Goal: Task Accomplishment & Management: Complete application form

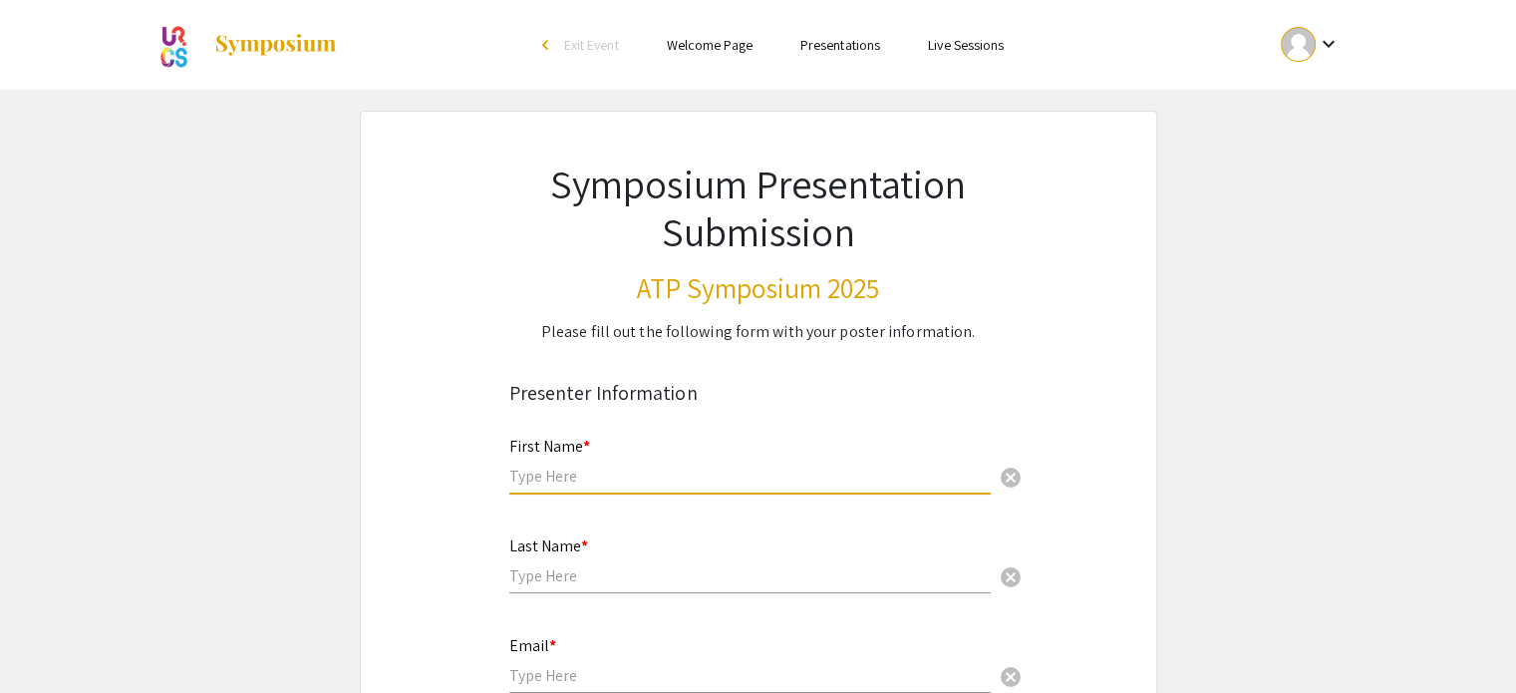
click at [604, 465] on input "text" at bounding box center [749, 475] width 481 height 21
type input "[PERSON_NAME]"
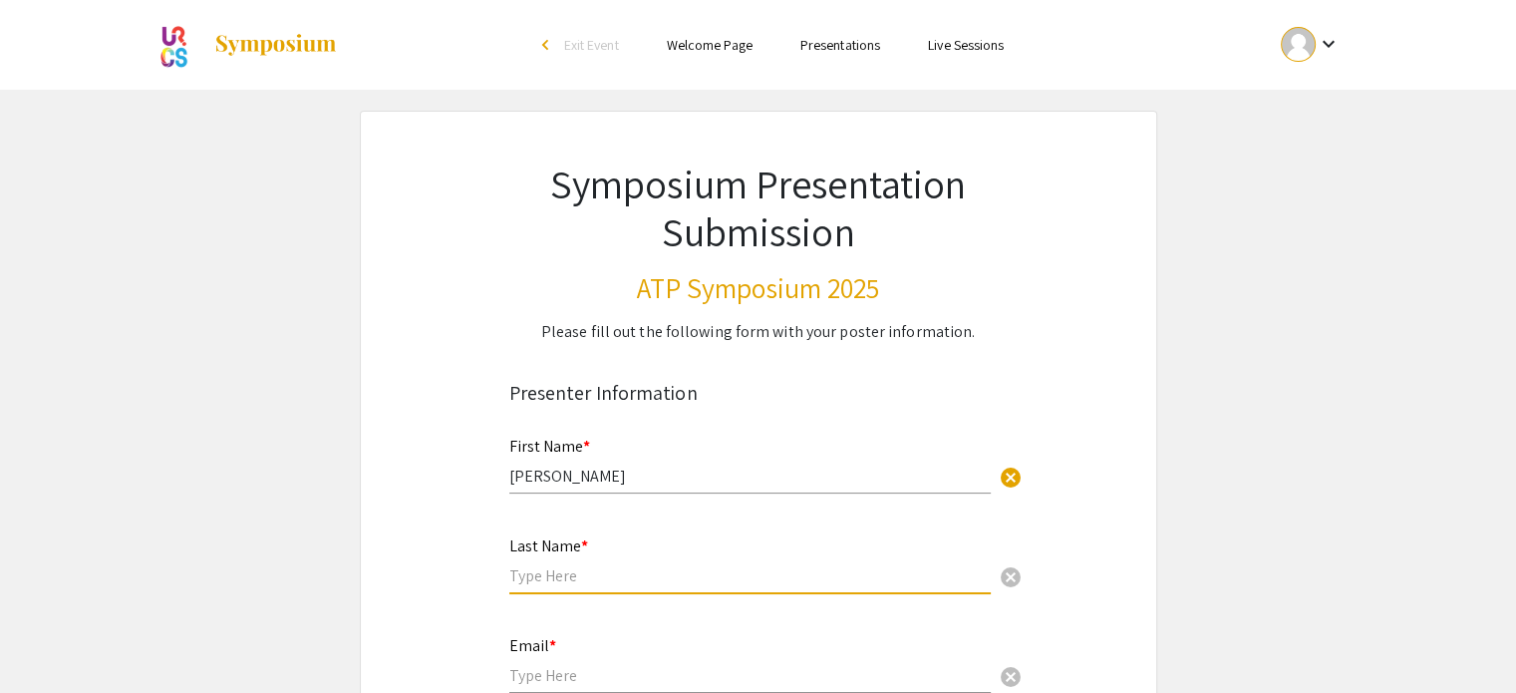
click at [550, 582] on input "text" at bounding box center [749, 575] width 481 height 21
type input "[PERSON_NAME]"
click at [546, 675] on input "email" at bounding box center [749, 675] width 481 height 21
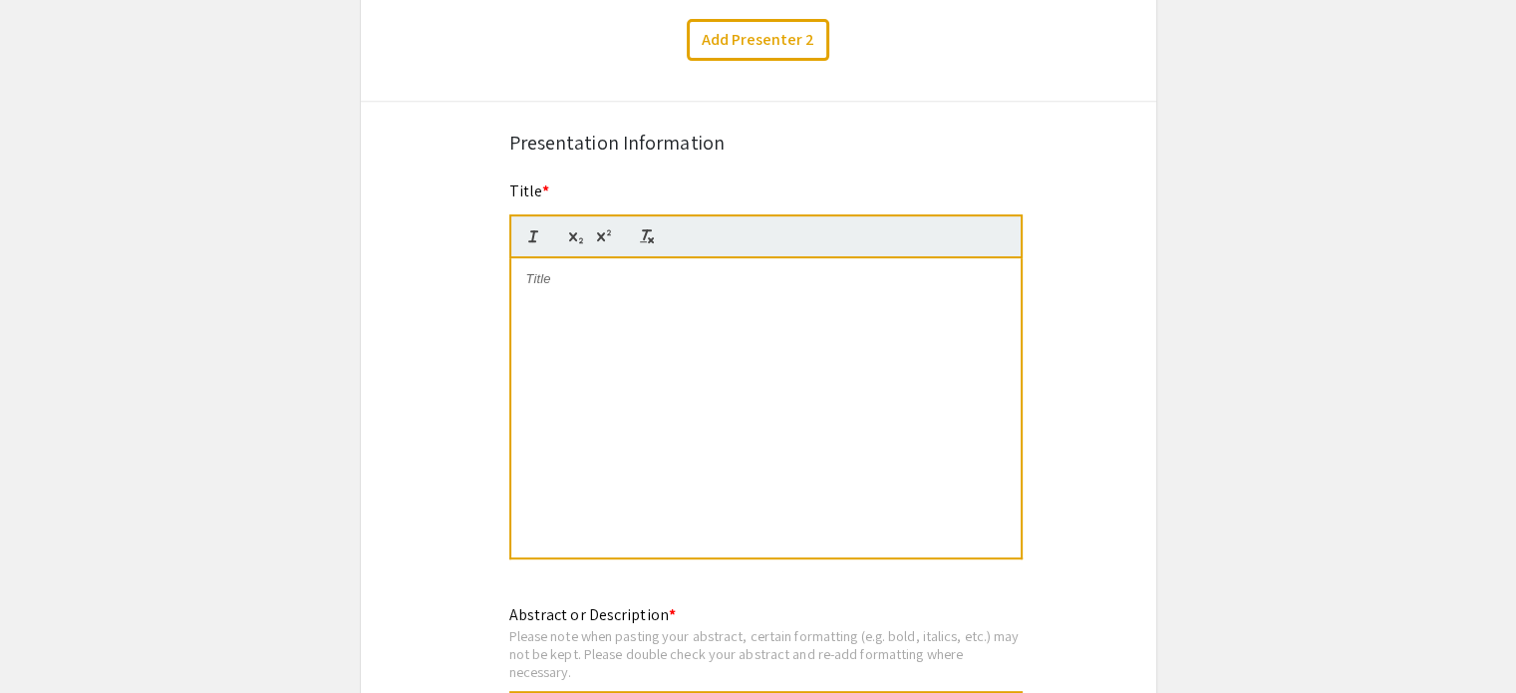
scroll to position [849, 0]
type input "[EMAIL_ADDRESS][DOMAIN_NAME]"
click at [578, 314] on div at bounding box center [765, 406] width 509 height 299
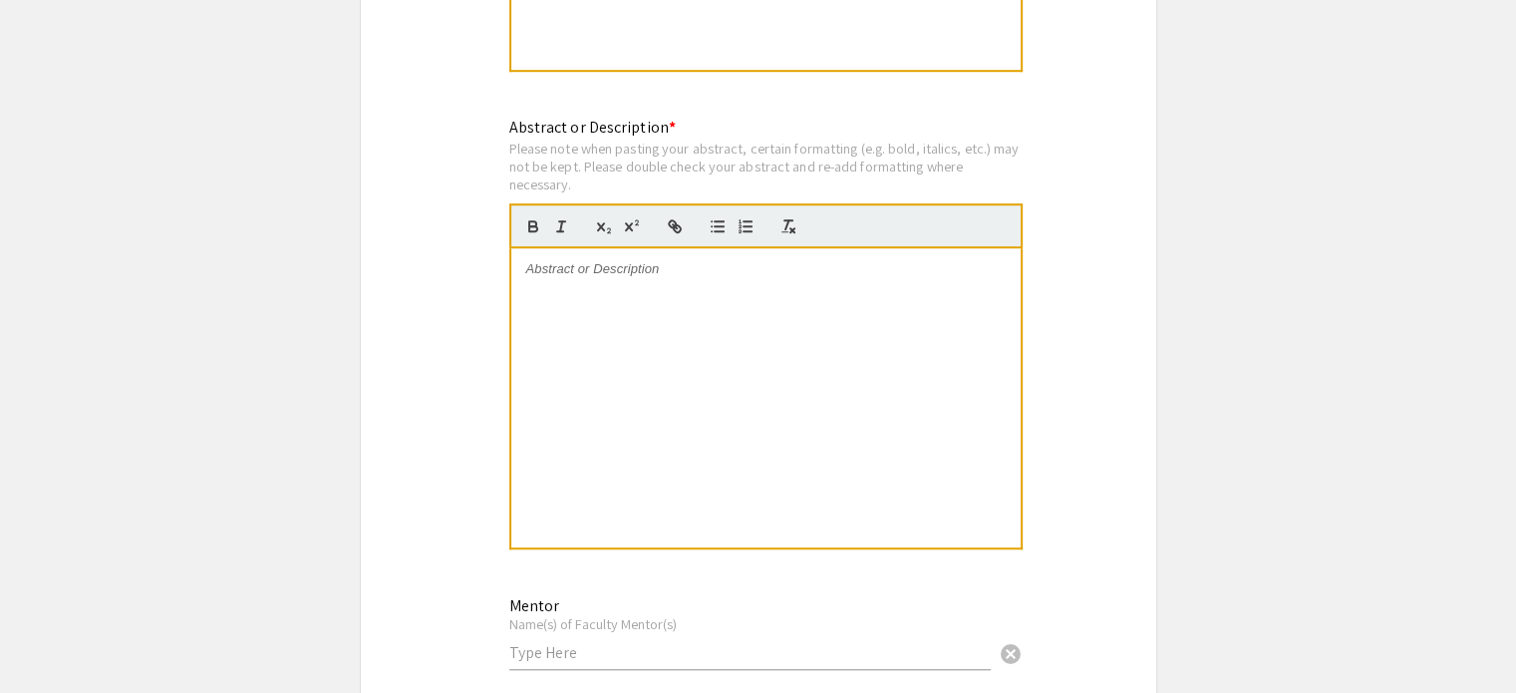
scroll to position [1335, 0]
click at [792, 273] on p at bounding box center [765, 269] width 479 height 18
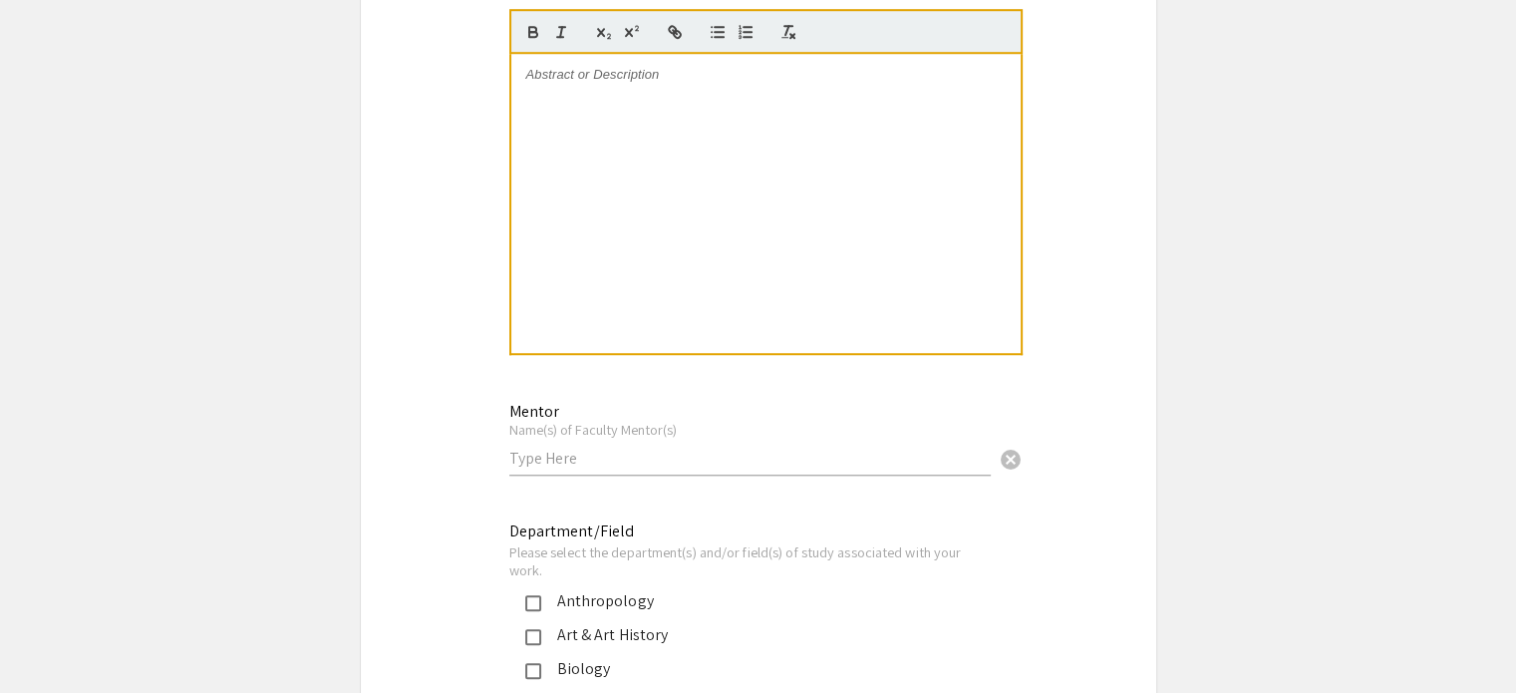
scroll to position [1546, 0]
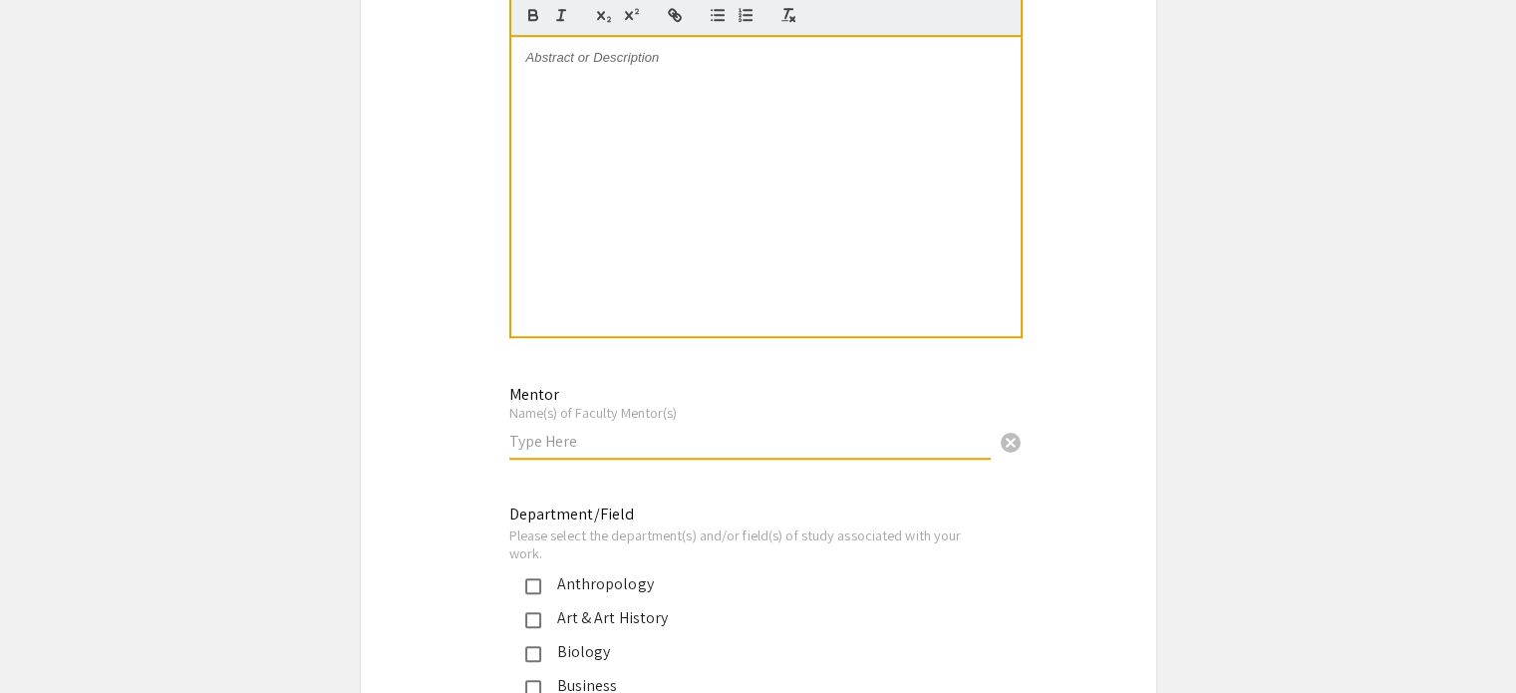
click at [619, 440] on input "text" at bounding box center [749, 440] width 481 height 21
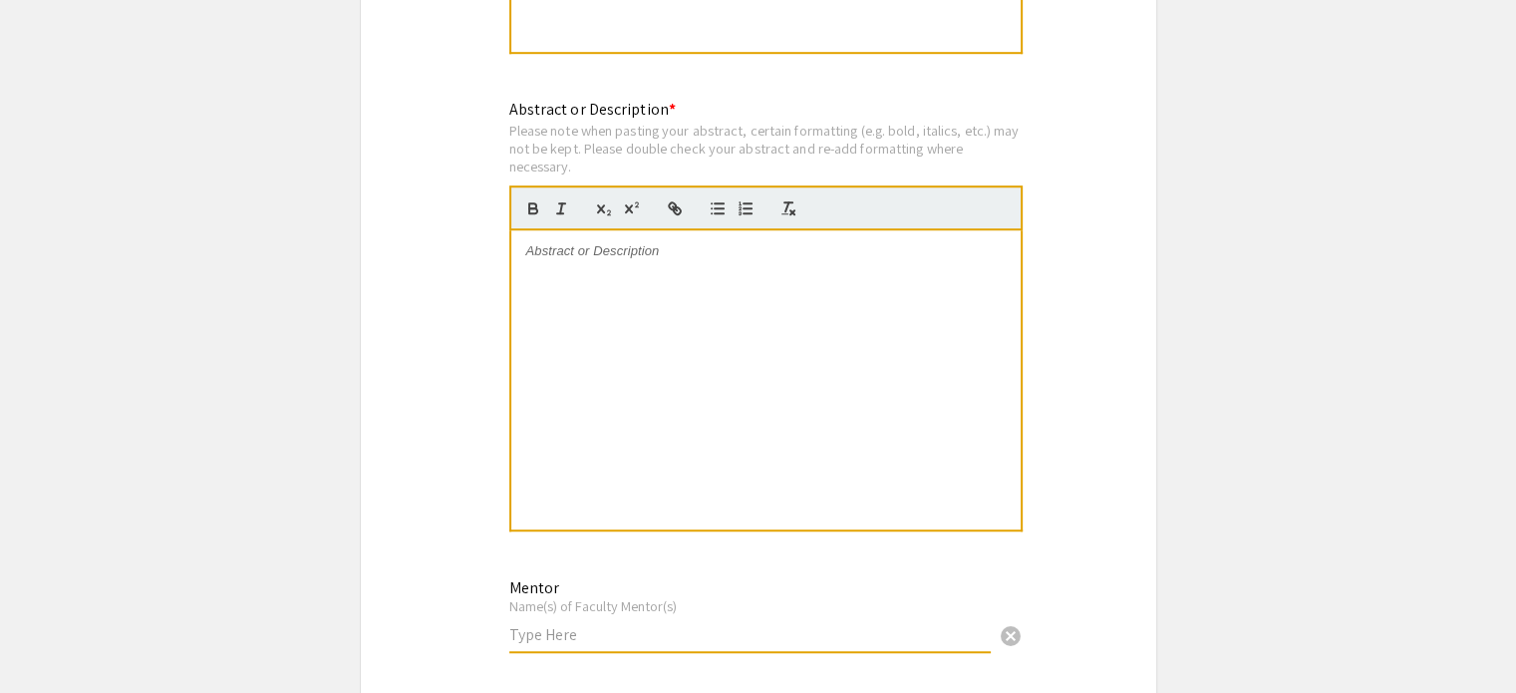
scroll to position [1351, 0]
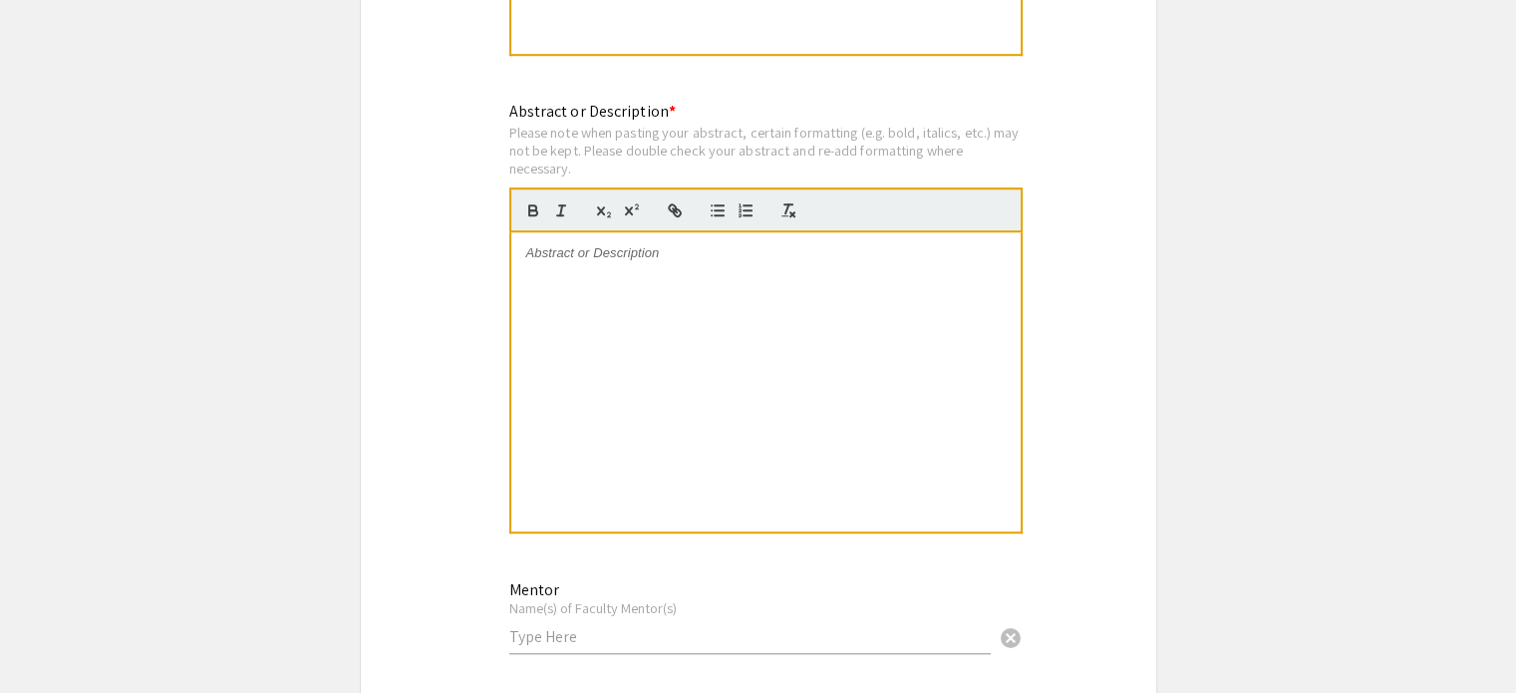
click at [607, 280] on div at bounding box center [765, 381] width 509 height 299
drag, startPoint x: 717, startPoint y: 265, endPoint x: 511, endPoint y: 258, distance: 206.4
click at [511, 258] on div "Through organic residue analysis, diet reconstruction of past cultures and civi…" at bounding box center [765, 381] width 509 height 299
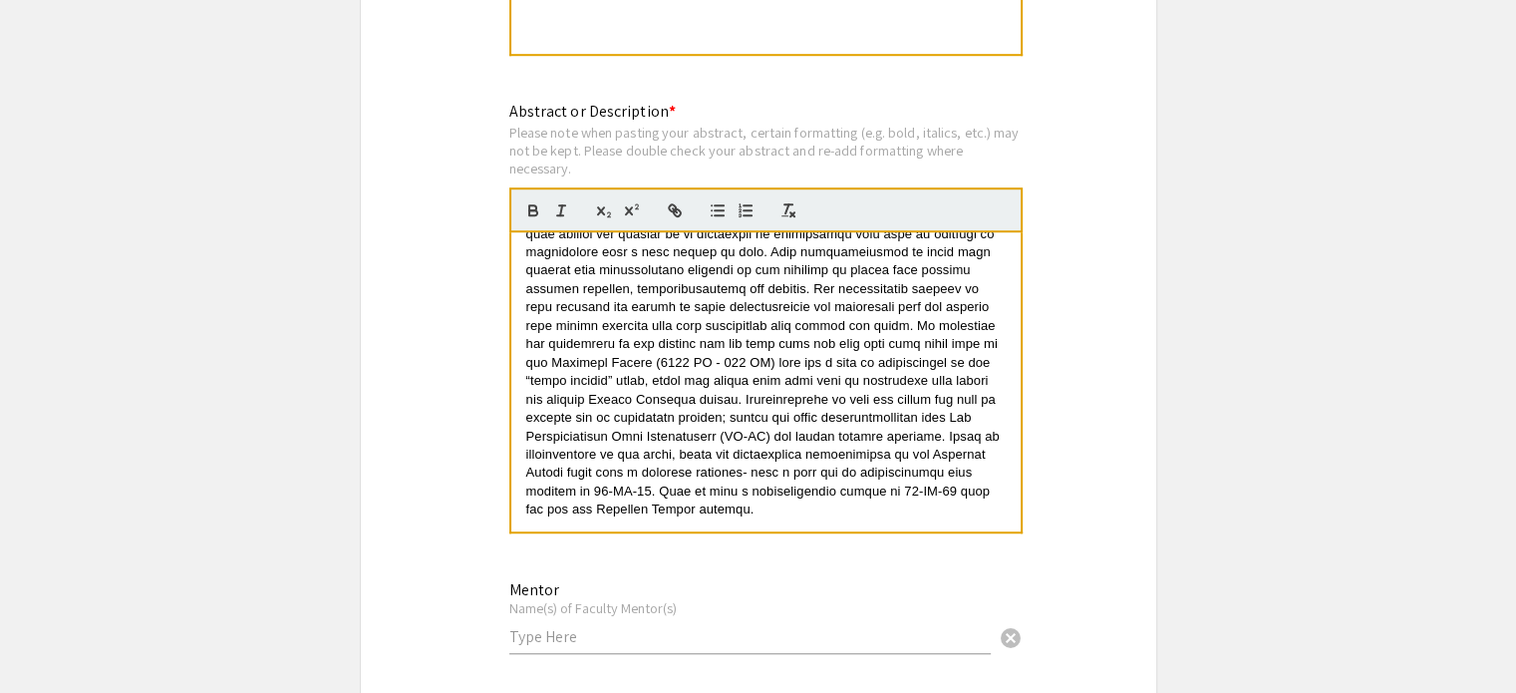
scroll to position [0, 0]
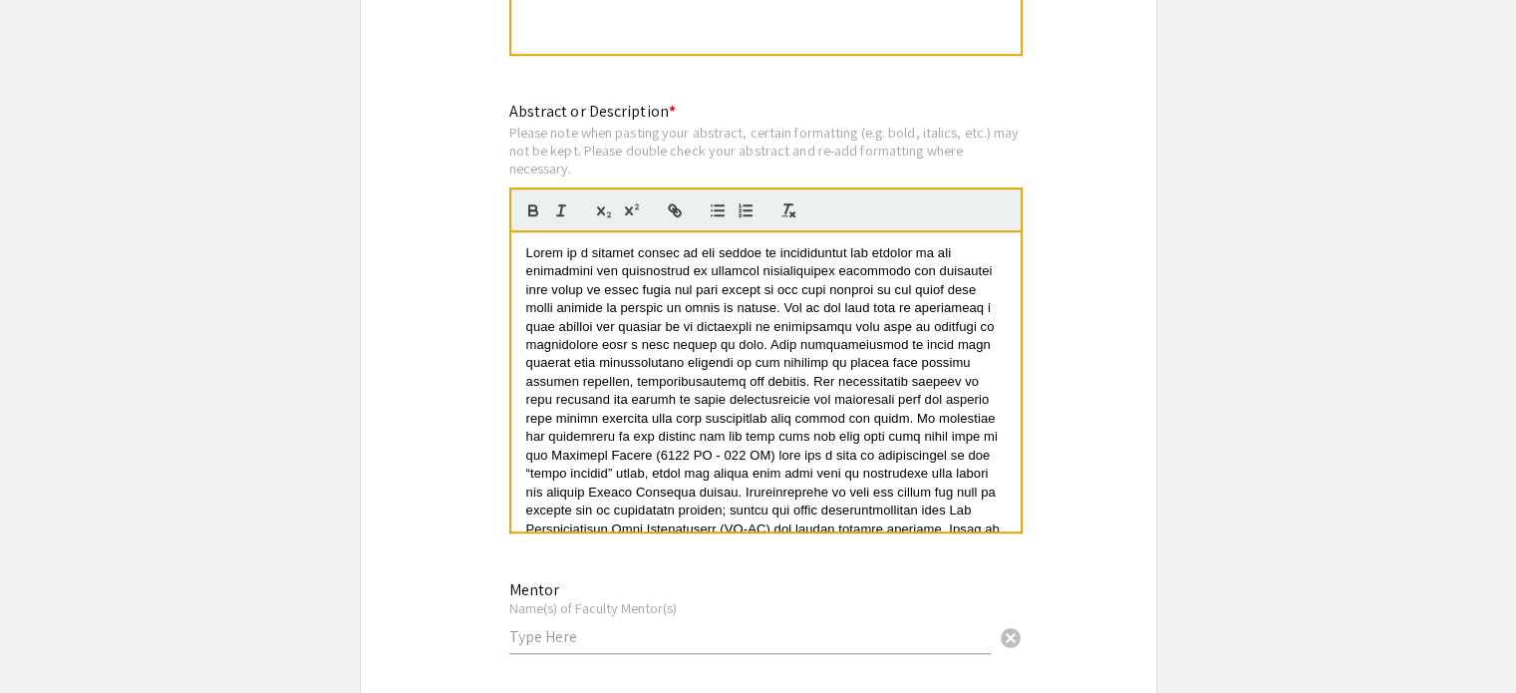
click at [522, 246] on div at bounding box center [765, 381] width 509 height 299
click at [668, 354] on span at bounding box center [764, 427] width 477 height 365
click at [673, 408] on span at bounding box center [765, 427] width 478 height 365
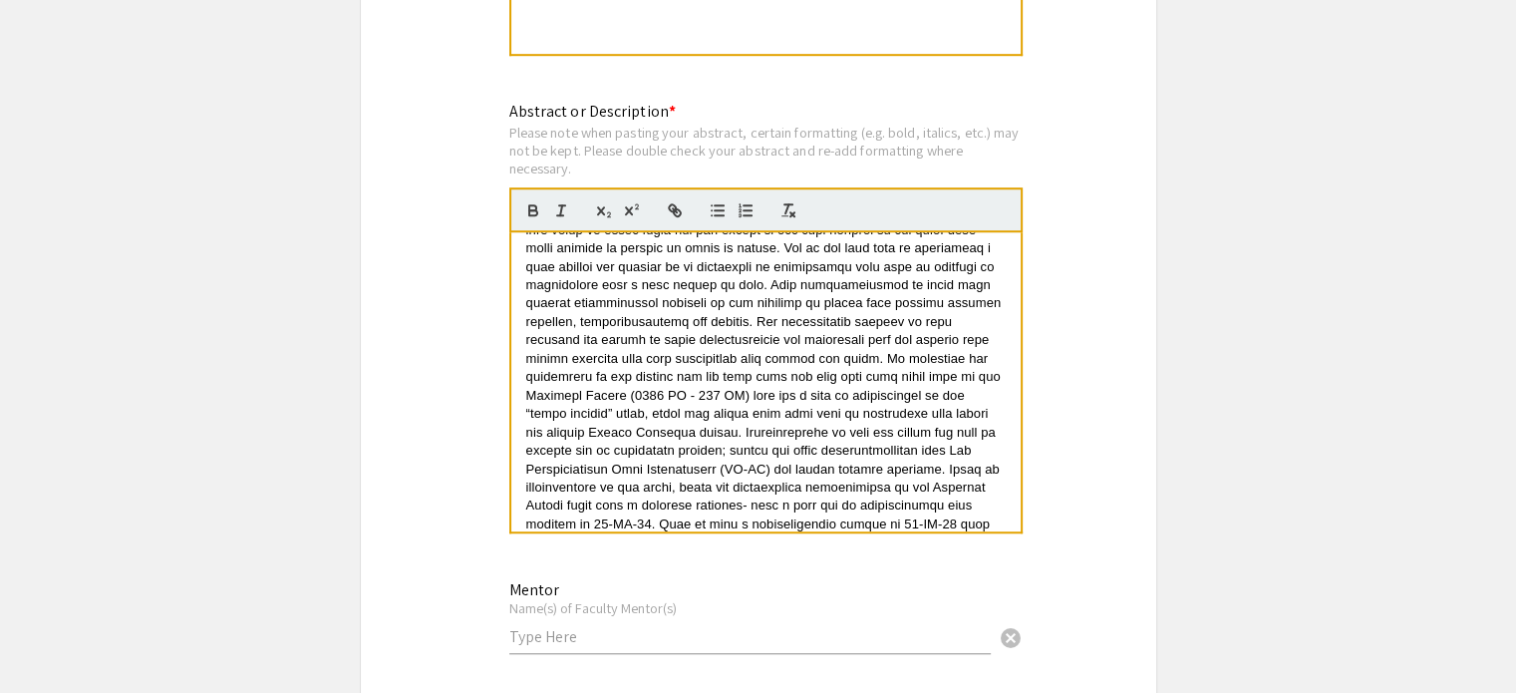
scroll to position [63, 0]
click at [775, 423] on span at bounding box center [765, 364] width 478 height 365
click at [616, 441] on span at bounding box center [765, 364] width 478 height 365
click at [885, 464] on span at bounding box center [765, 364] width 478 height 365
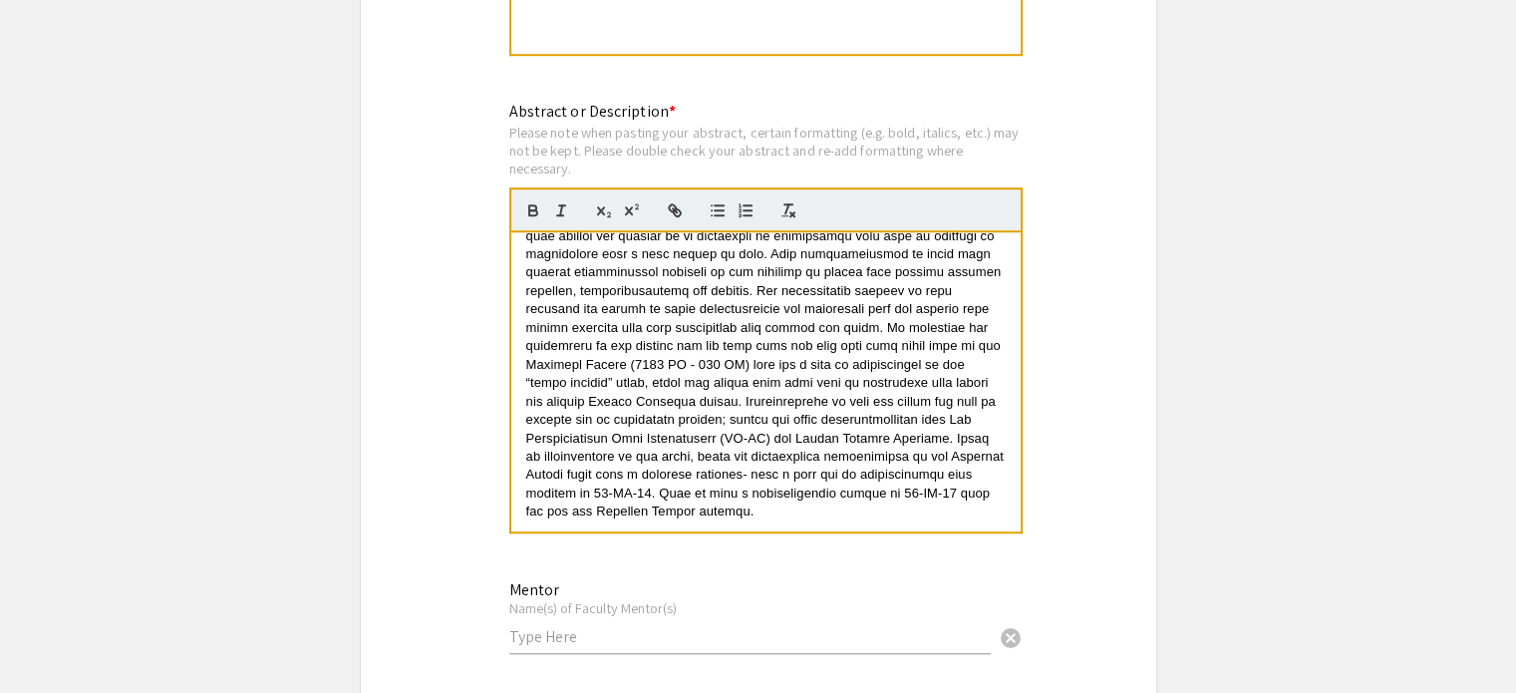
scroll to position [92, 0]
click at [829, 481] on span at bounding box center [766, 335] width 480 height 365
click at [980, 502] on span at bounding box center [766, 335] width 480 height 365
click at [585, 515] on span at bounding box center [766, 334] width 480 height 365
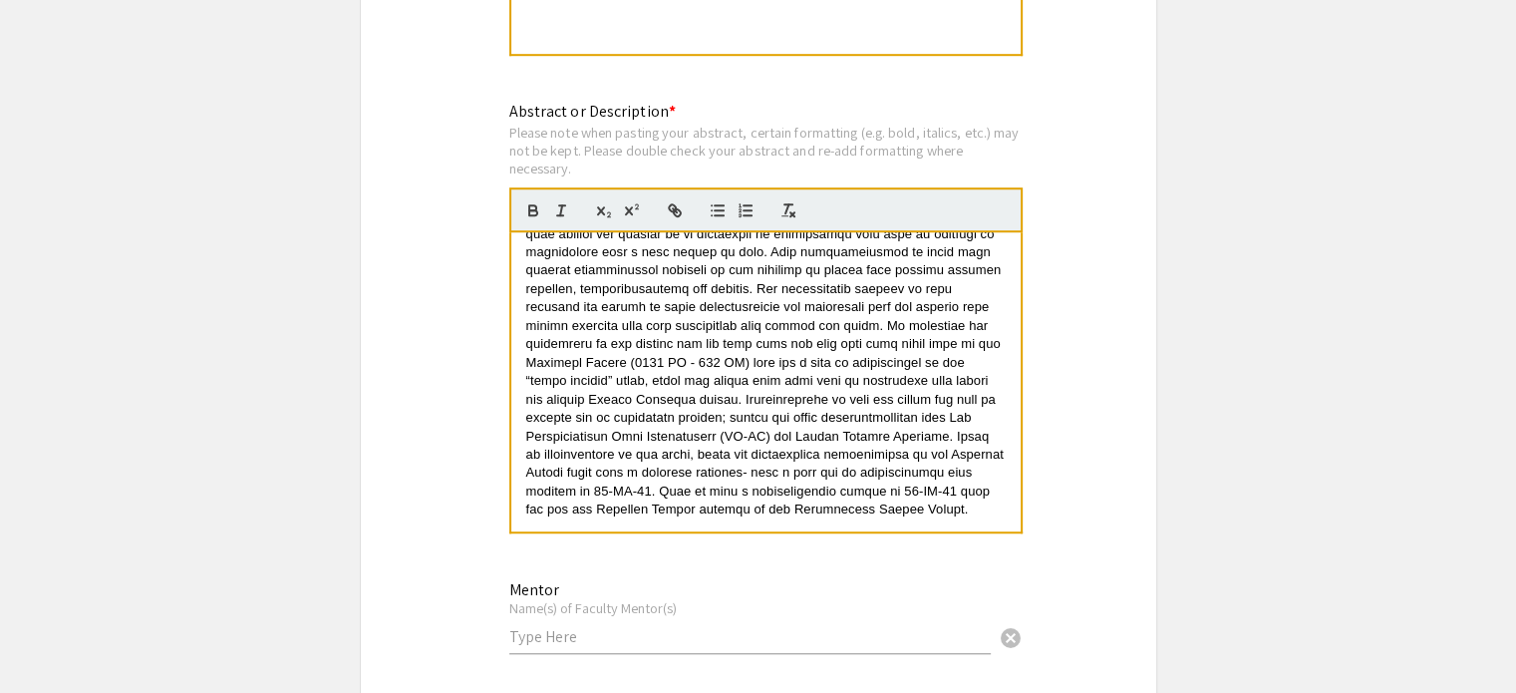
scroll to position [0, 0]
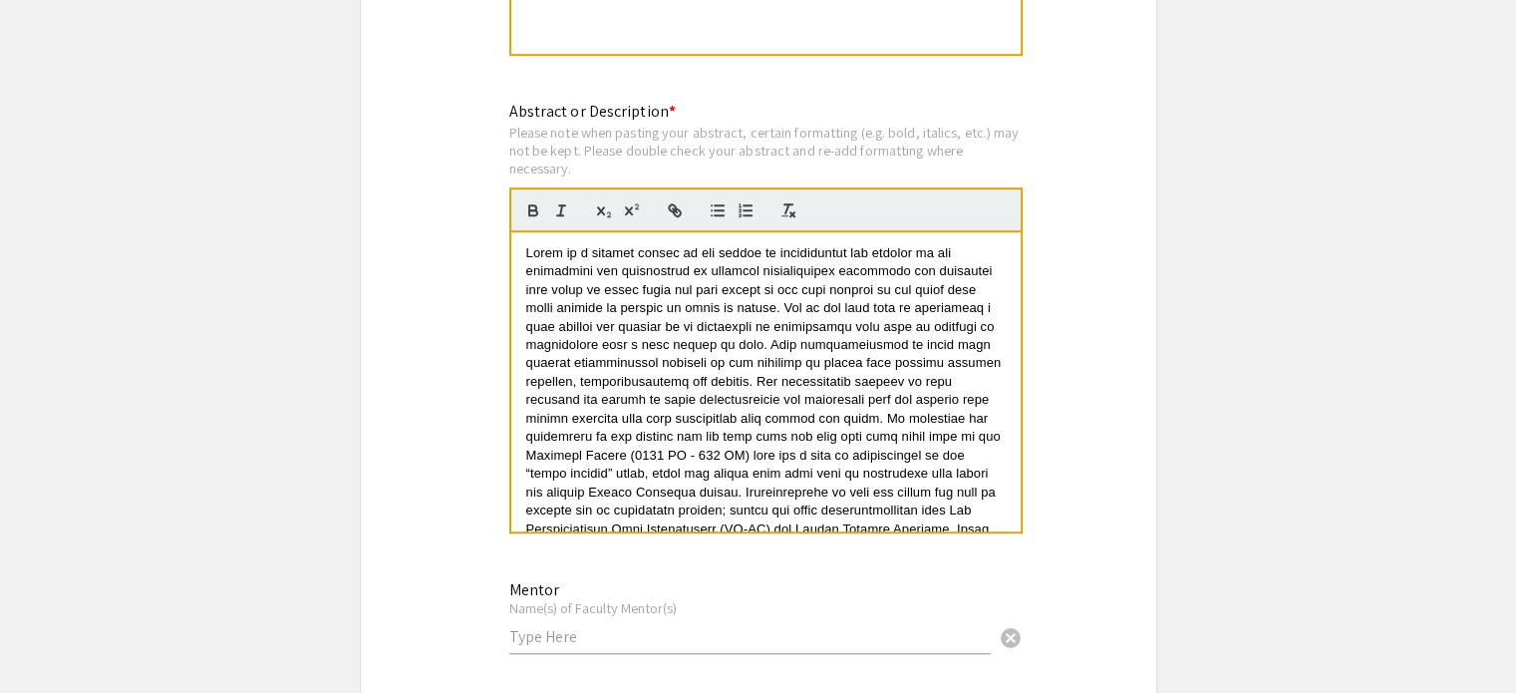
click at [426, 405] on div "Symposium Presentation Submission ATP Symposium 2025 Please fill out the follow…" at bounding box center [758, 324] width 797 height 3131
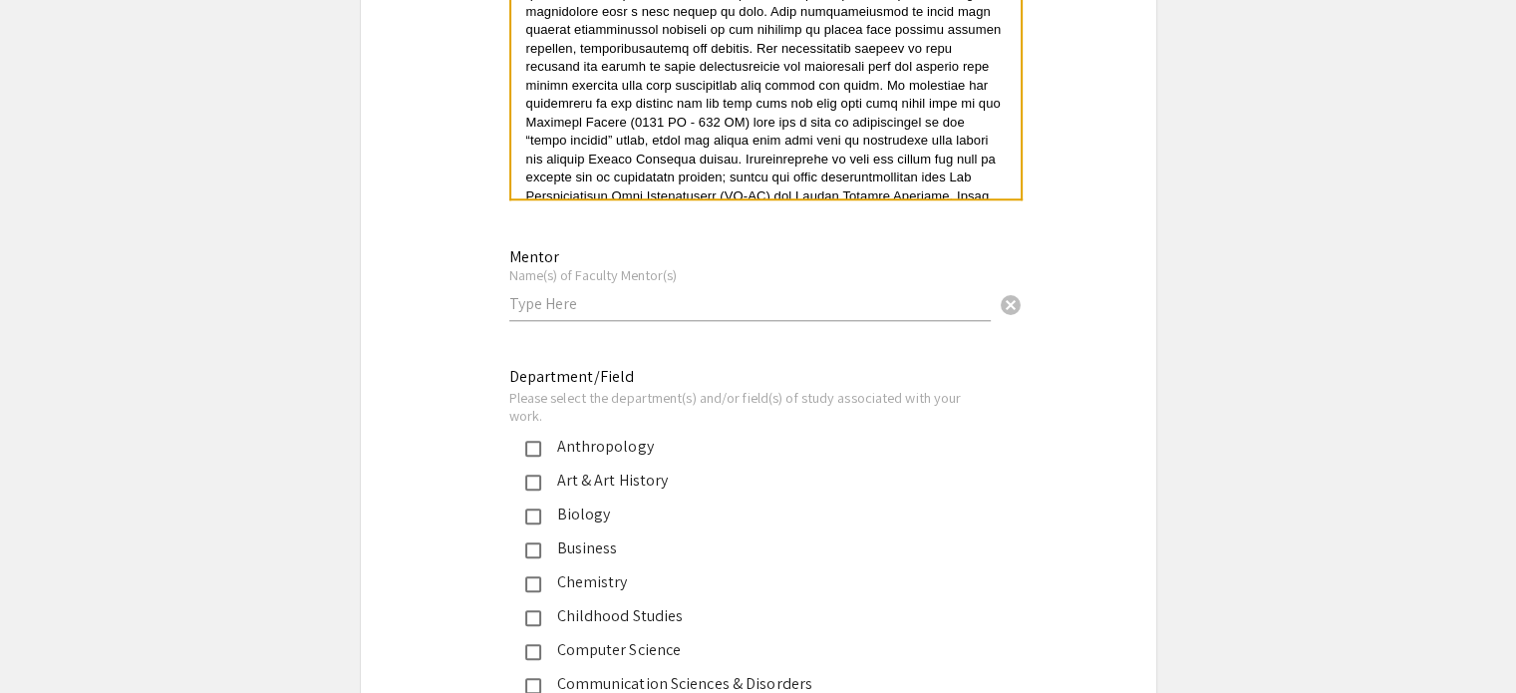
scroll to position [1720, 0]
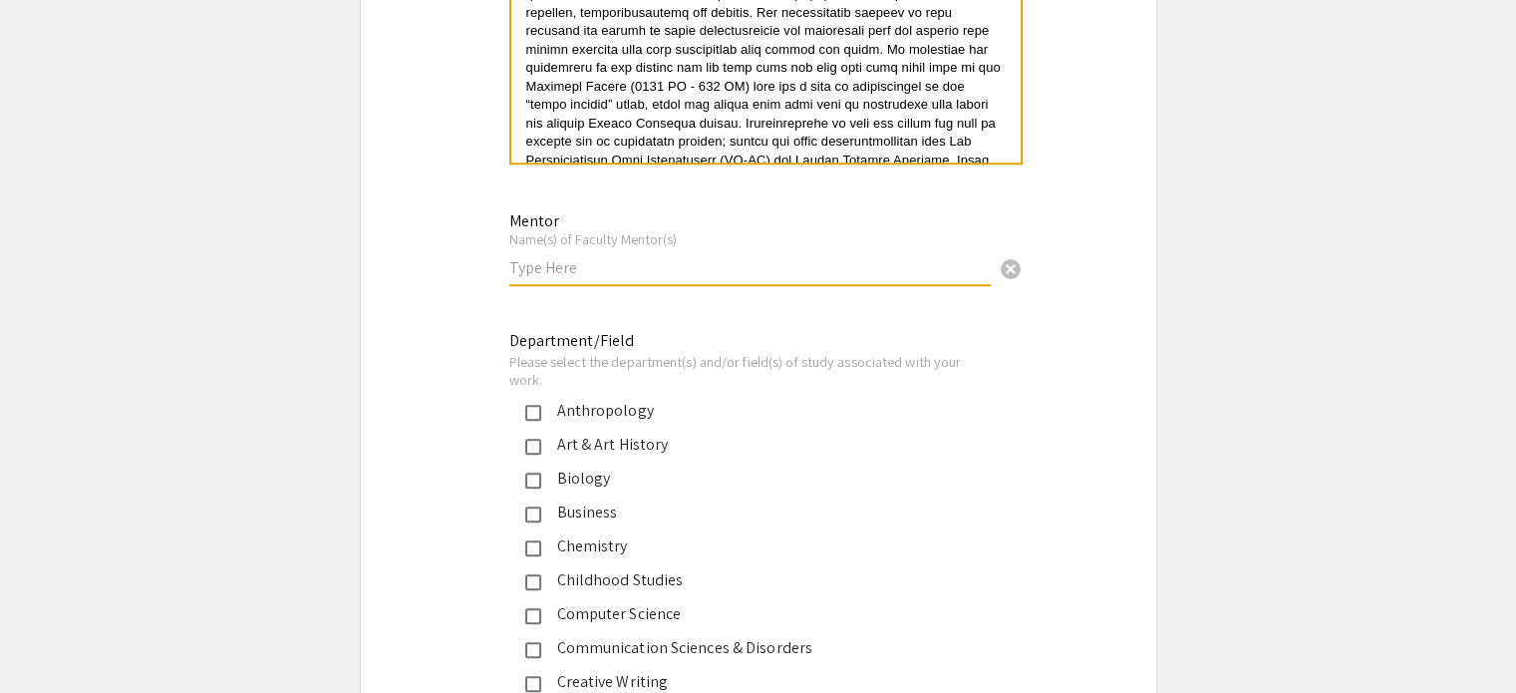
click at [550, 262] on input "text" at bounding box center [749, 267] width 481 height 21
type input "S"
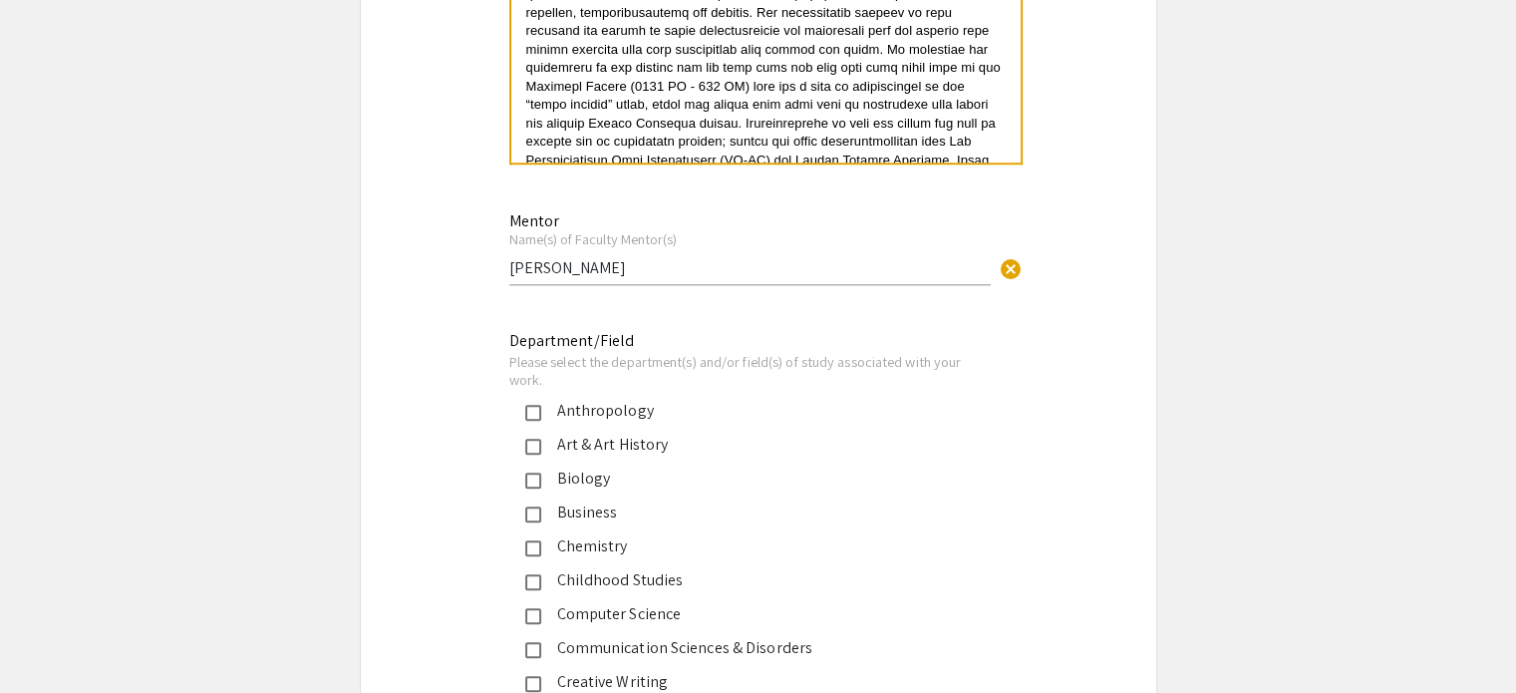
click at [561, 540] on div "Chemistry" at bounding box center [750, 546] width 419 height 24
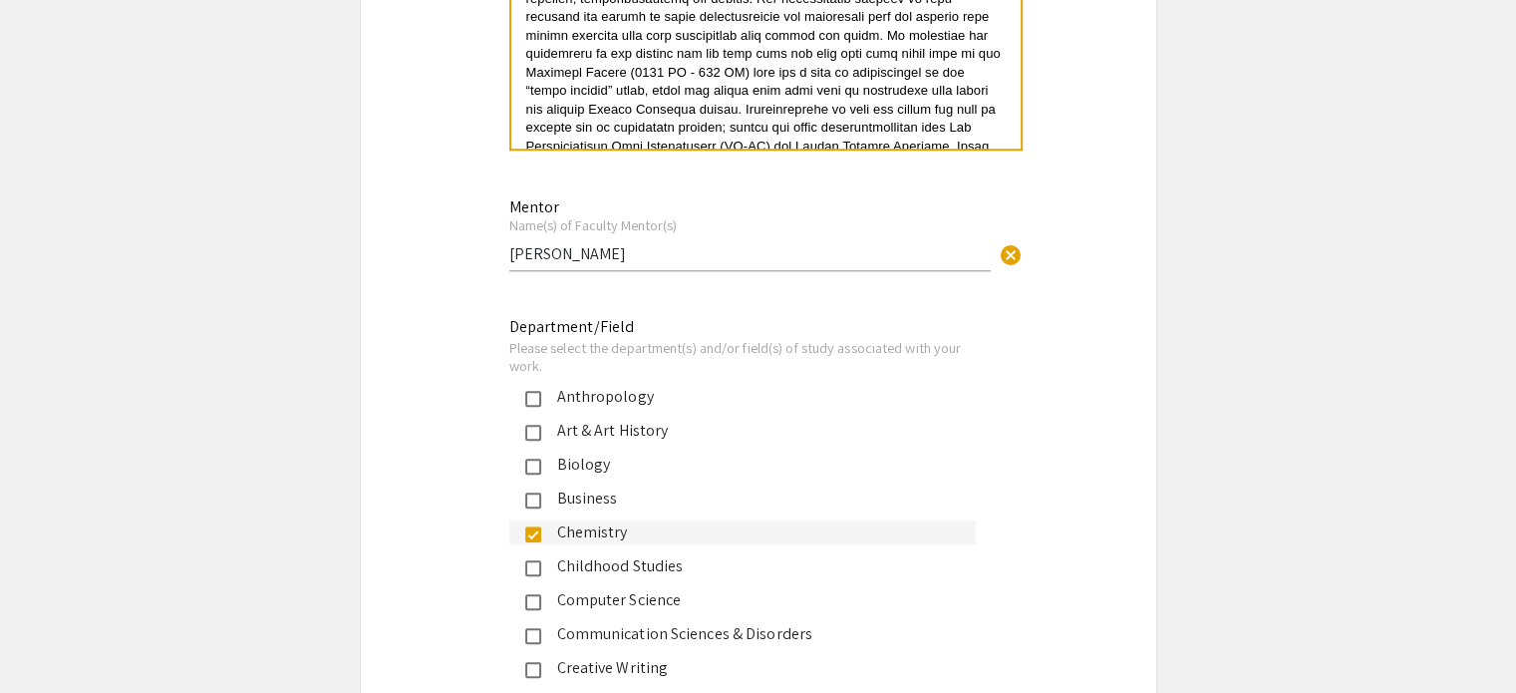
scroll to position [1733, 0]
click at [670, 257] on input "[PERSON_NAME]" at bounding box center [749, 254] width 481 height 21
click at [532, 395] on mat-pseudo-checkbox at bounding box center [533, 400] width 16 height 16
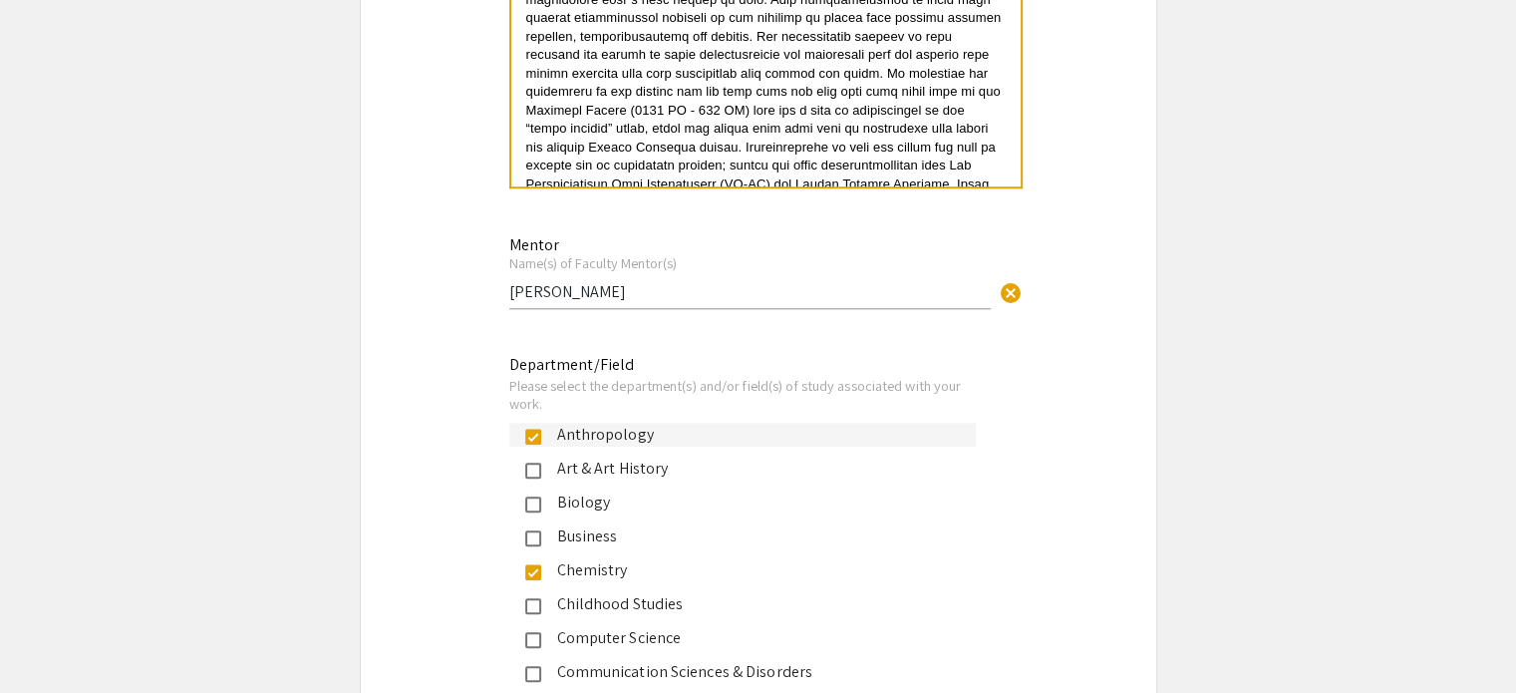
scroll to position [1694, 0]
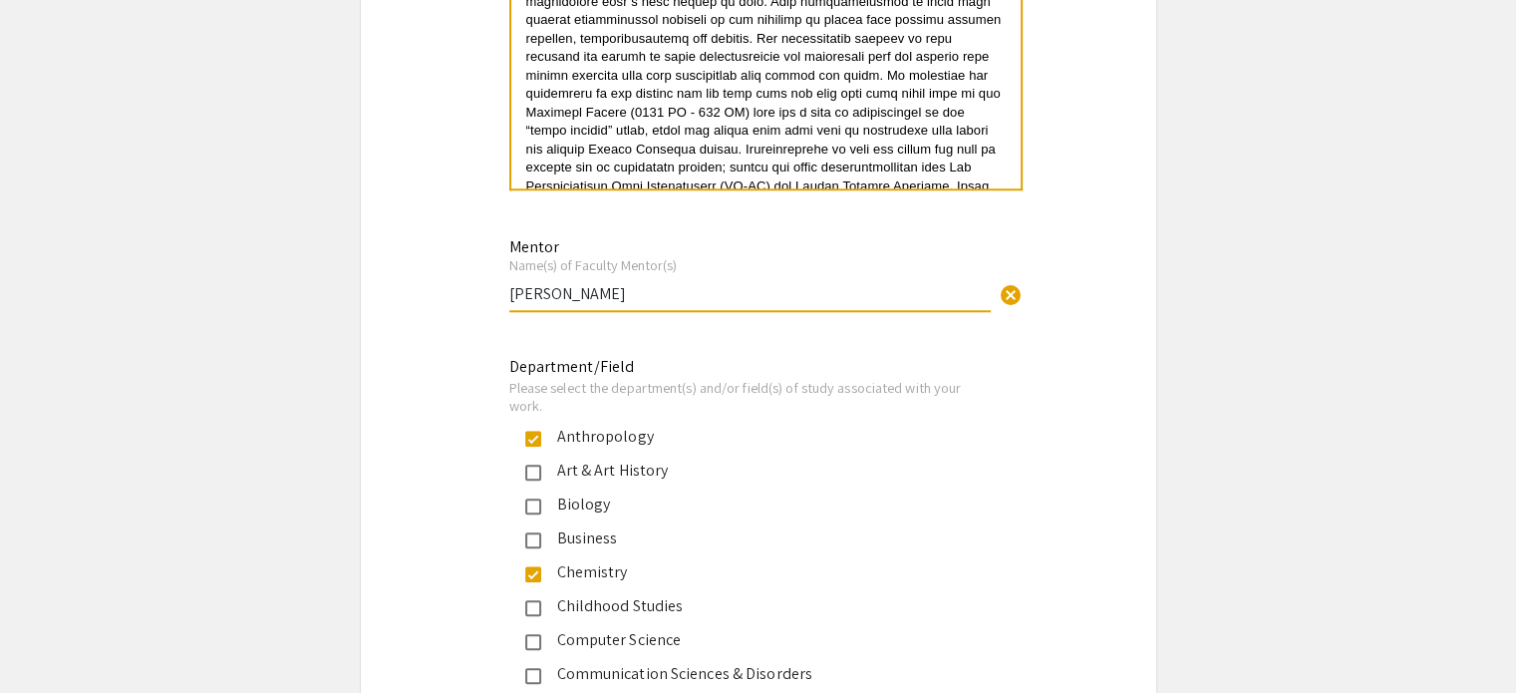
click at [670, 290] on input "[PERSON_NAME]" at bounding box center [749, 293] width 481 height 21
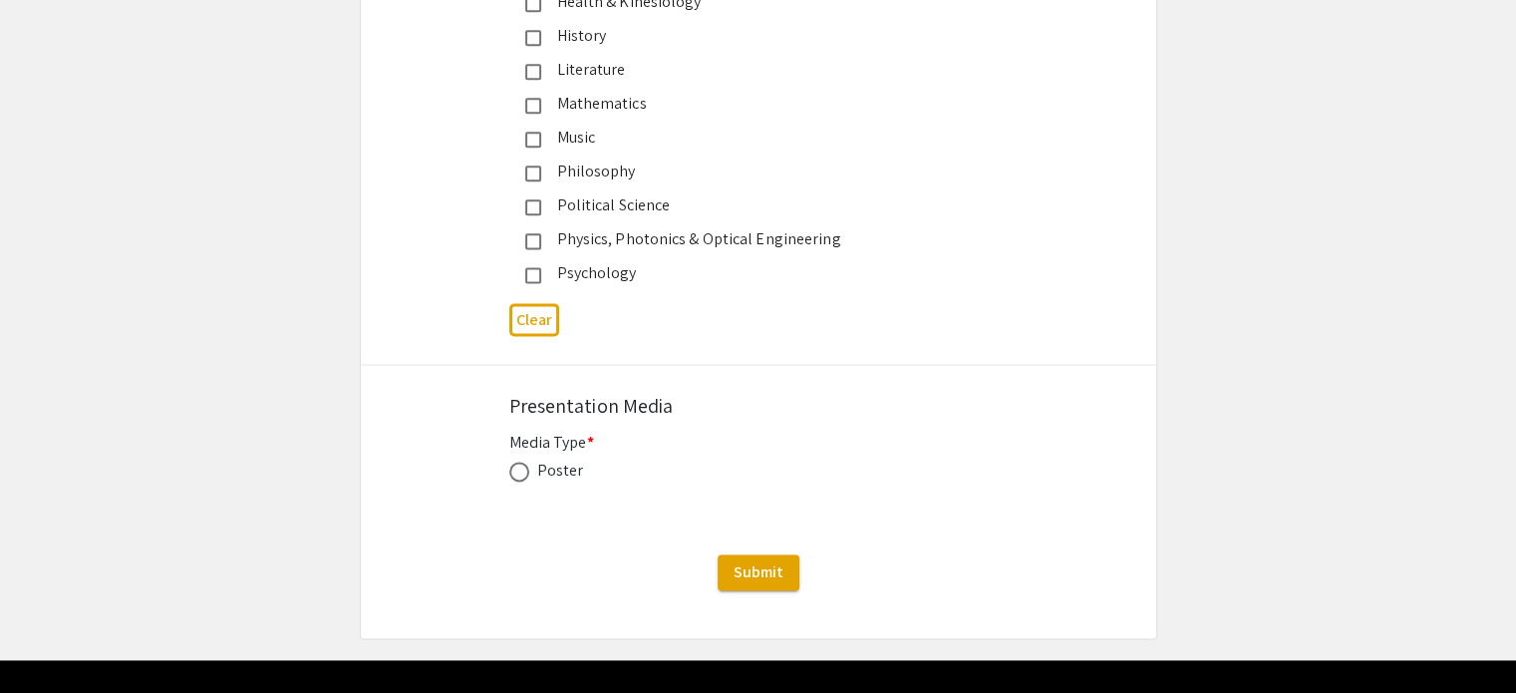
scroll to position [2603, 0]
type input "[PERSON_NAME] (Chemistry), Dr. [PERSON_NAME] (Anthropology)"
click at [527, 462] on span at bounding box center [519, 471] width 20 height 20
click at [527, 462] on input "radio" at bounding box center [519, 471] width 20 height 20
radio input "true"
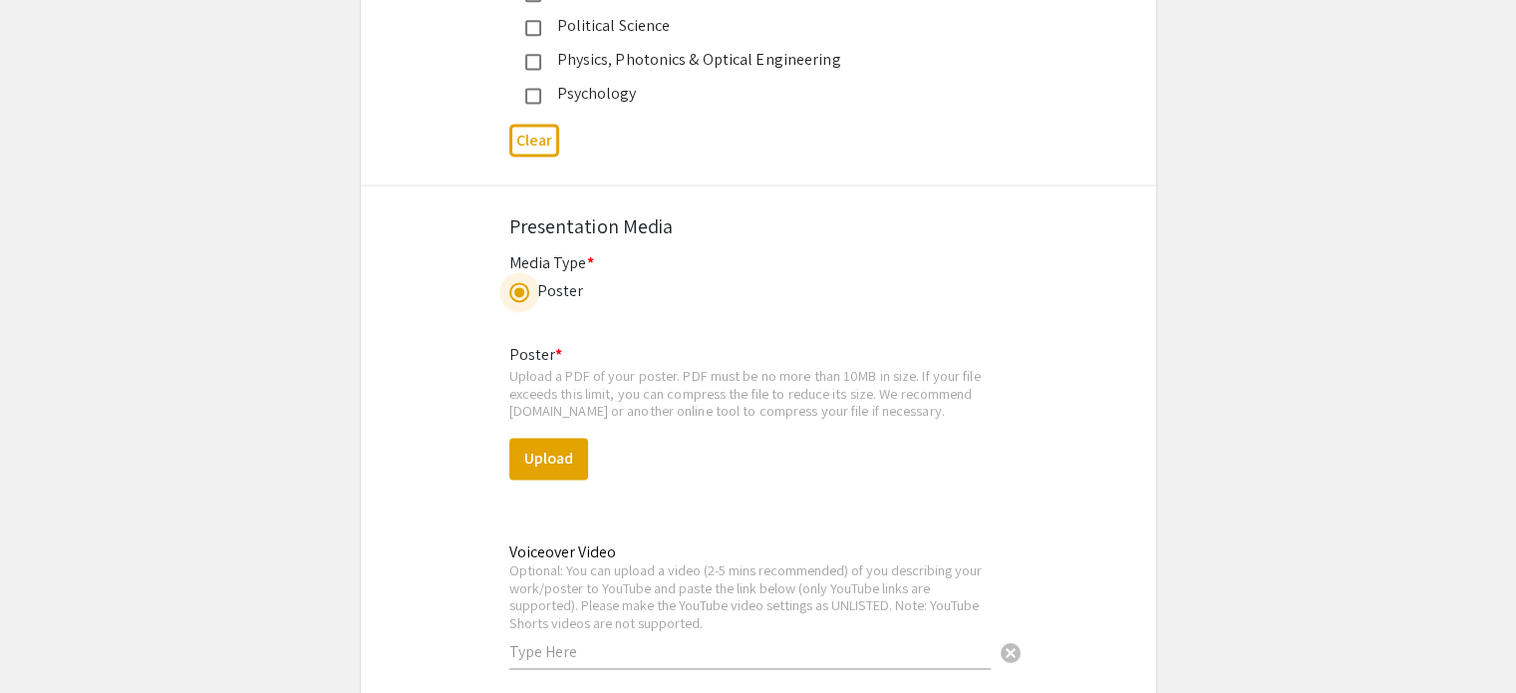
scroll to position [2782, 0]
click at [530, 449] on button "Upload" at bounding box center [548, 458] width 79 height 42
click at [527, 460] on button "Upload" at bounding box center [548, 458] width 79 height 42
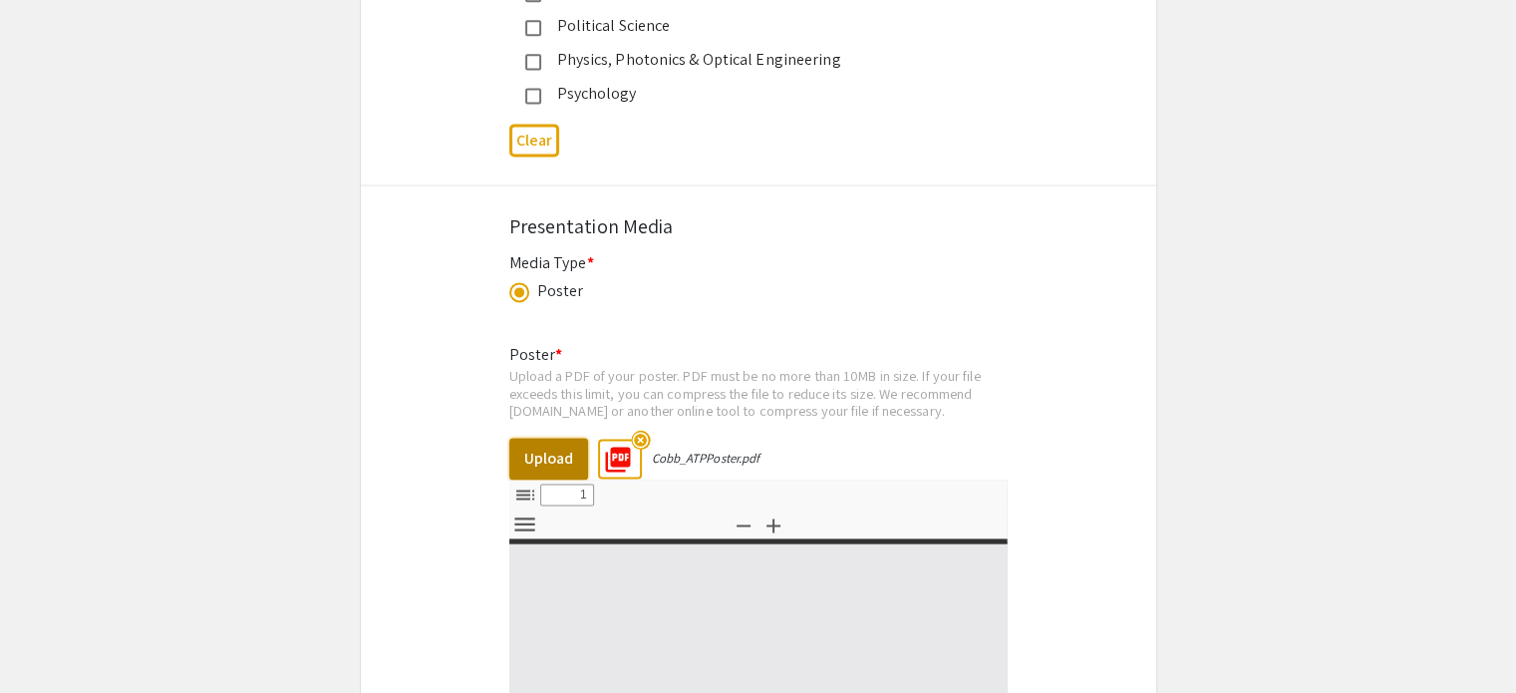
select select "custom"
type input "0"
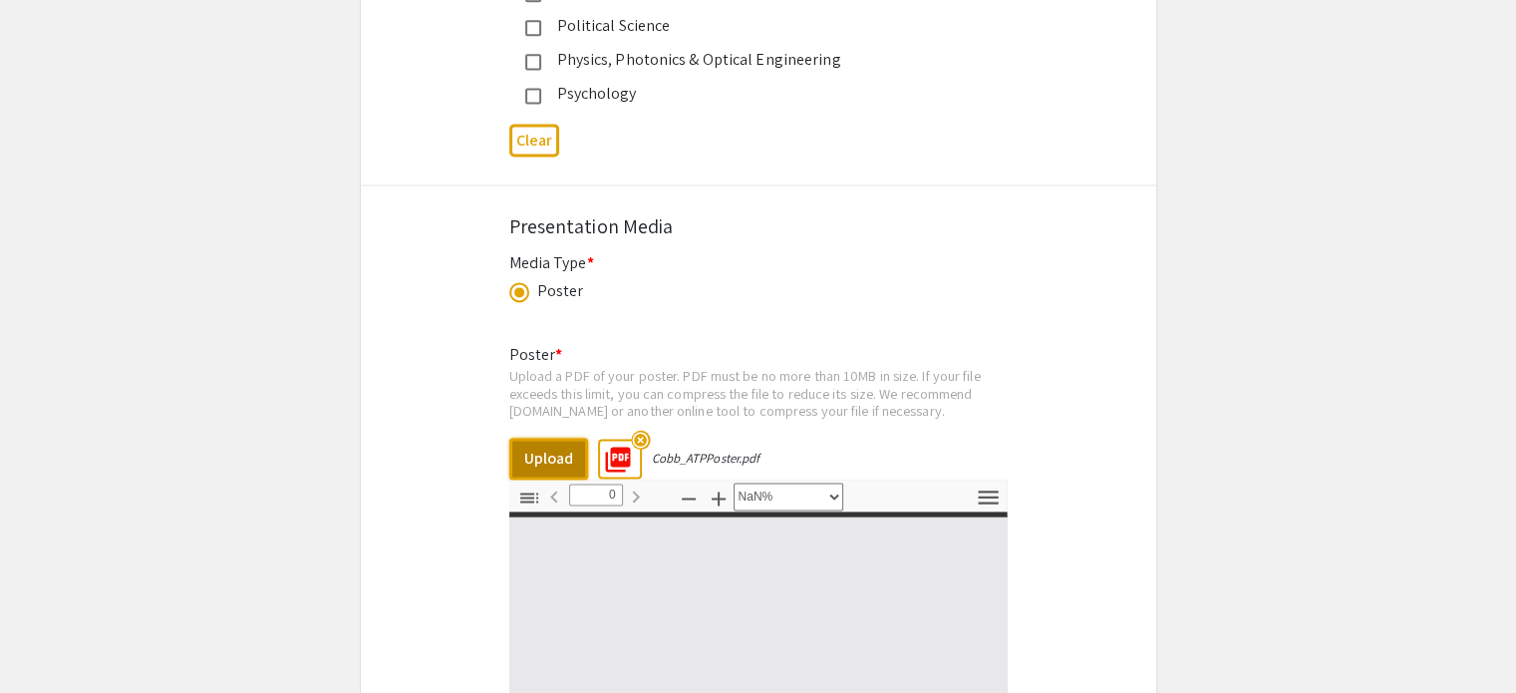
select select "auto"
type input "1"
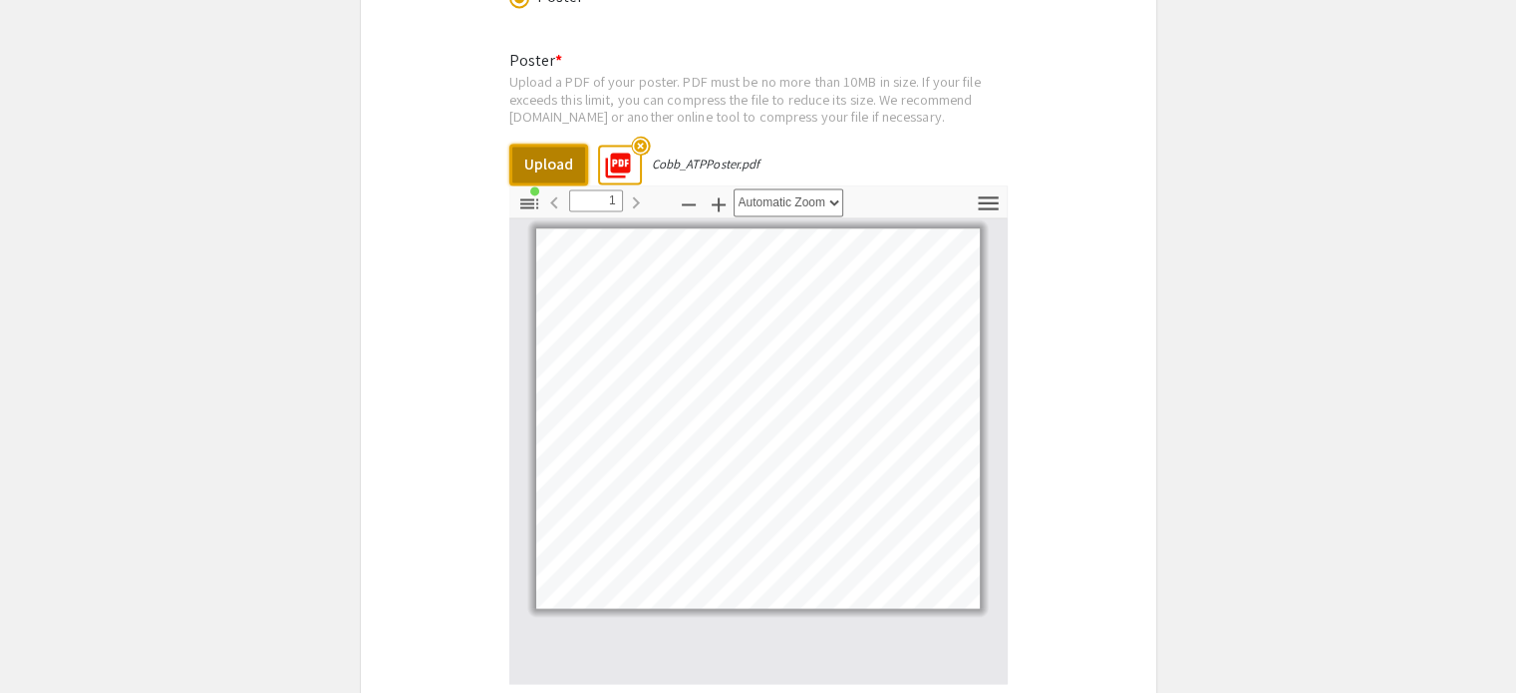
scroll to position [3077, 0]
click at [715, 196] on icon "button" at bounding box center [718, 203] width 14 height 14
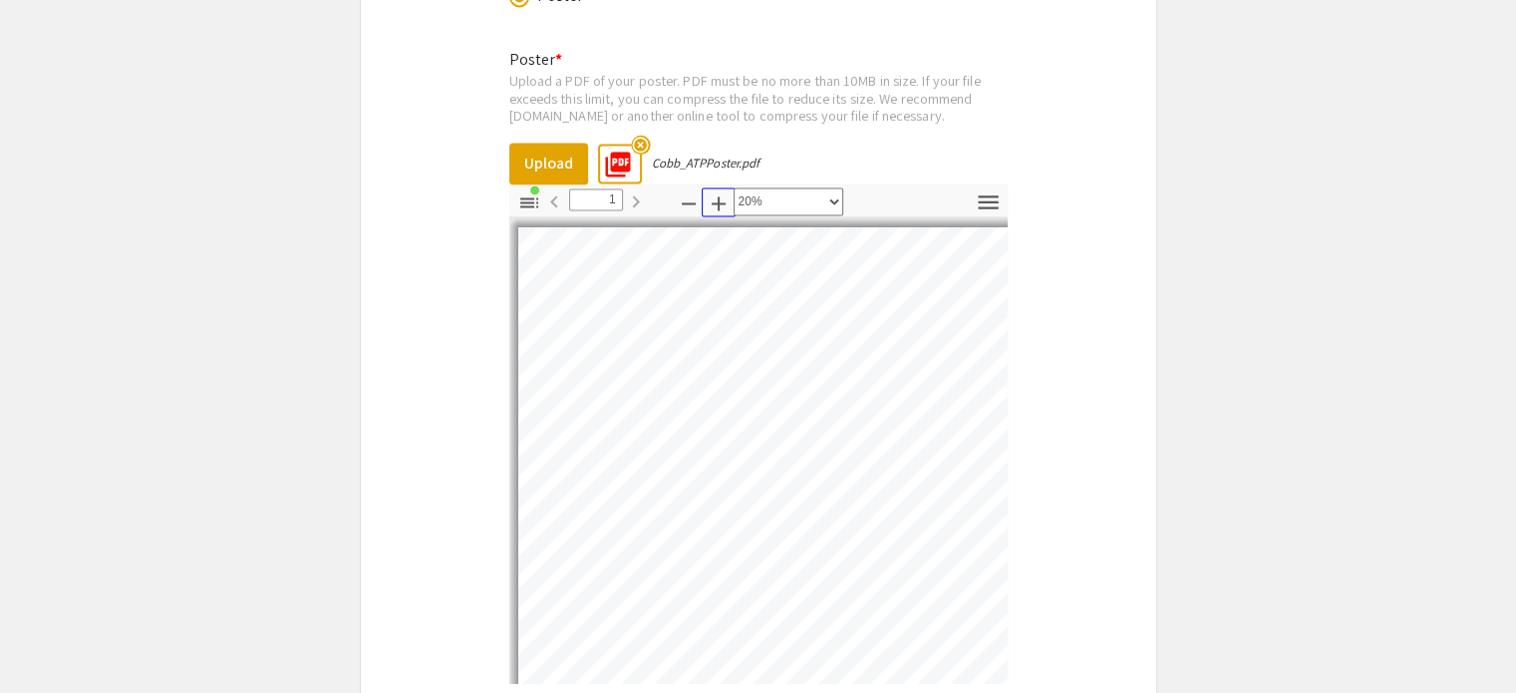
click at [715, 196] on icon "button" at bounding box center [718, 203] width 14 height 14
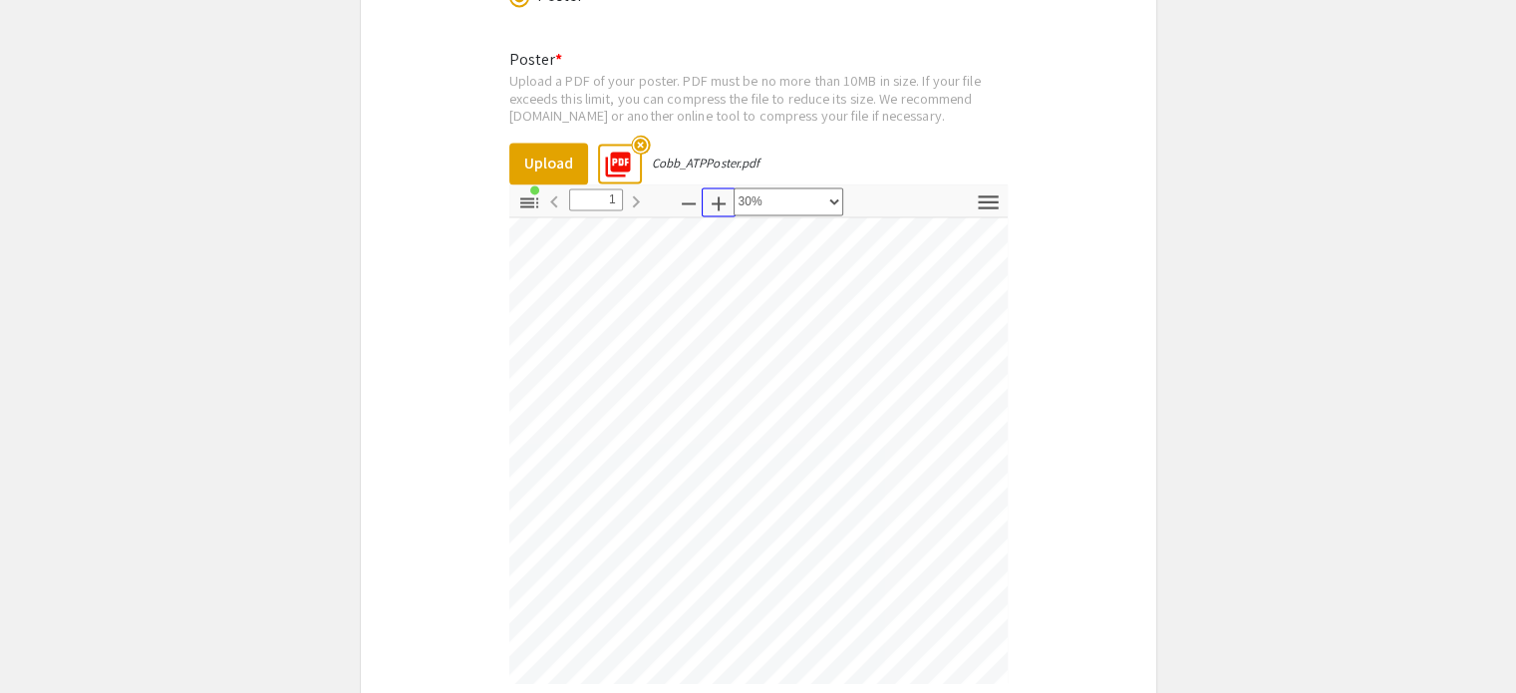
scroll to position [28, 648]
click at [682, 202] on icon "button" at bounding box center [689, 203] width 14 height 2
select select "custom"
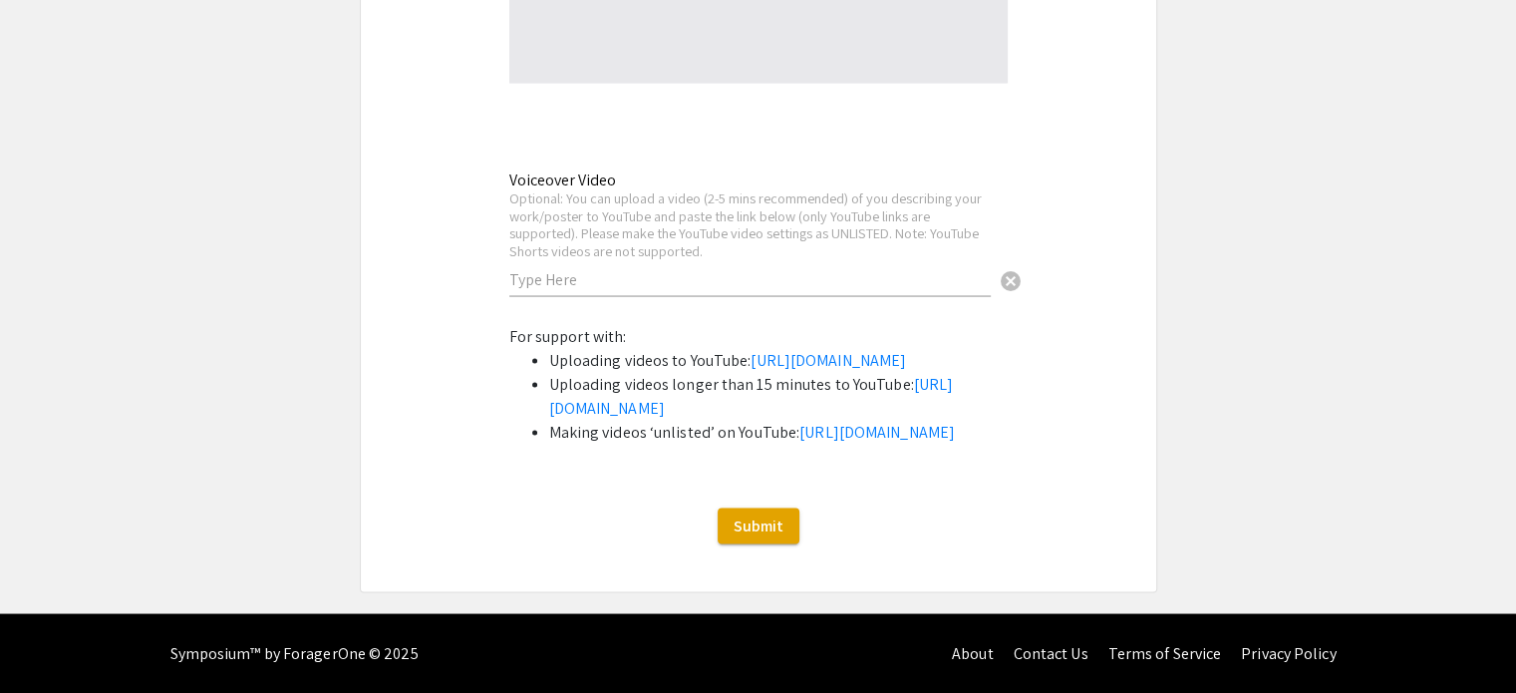
scroll to position [3763, 0]
click at [726, 537] on button "Submit" at bounding box center [758, 525] width 82 height 36
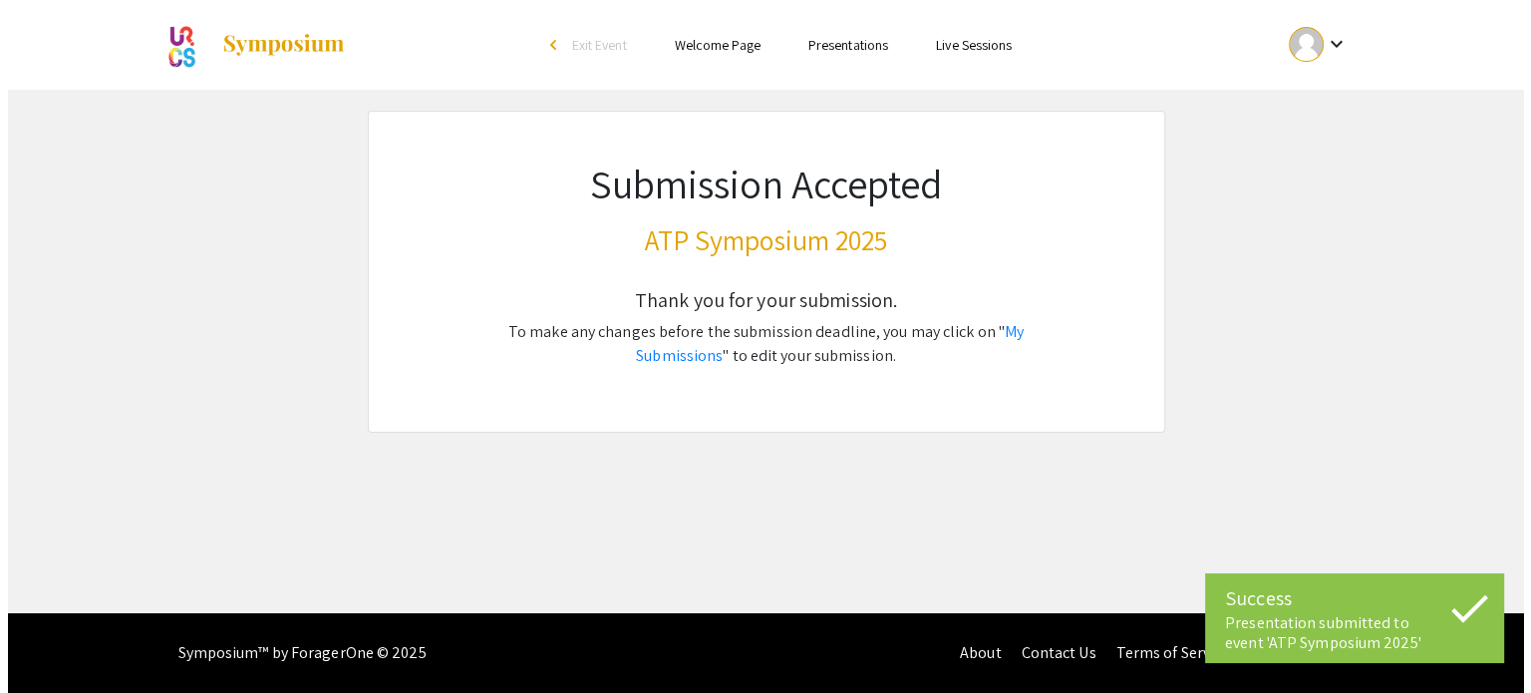
scroll to position [0, 0]
